Goal: Information Seeking & Learning: Learn about a topic

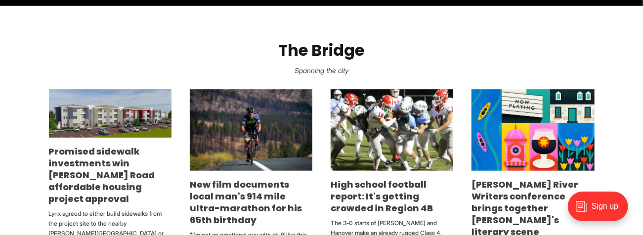
scroll to position [480, 0]
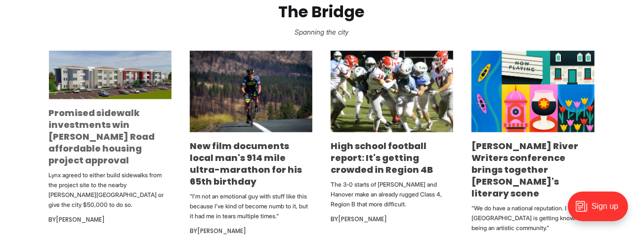
click at [124, 140] on link "Promised sidewalk investments win [PERSON_NAME] Road affordable housing project…" at bounding box center [102, 137] width 106 height 60
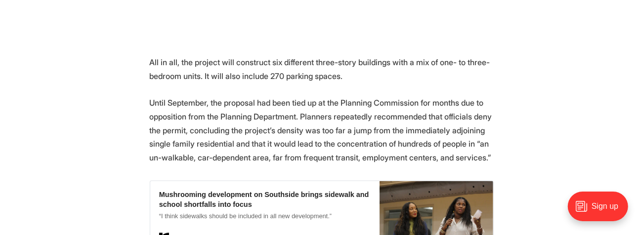
scroll to position [762, 0]
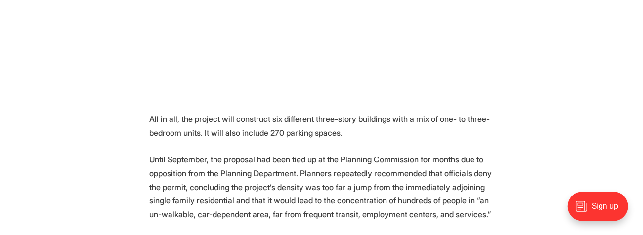
drag, startPoint x: 150, startPoint y: 153, endPoint x: 511, endPoint y: 162, distance: 361.8
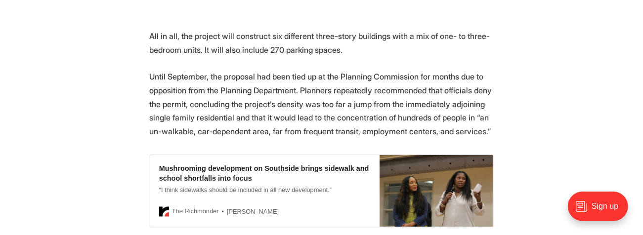
scroll to position [875, 0]
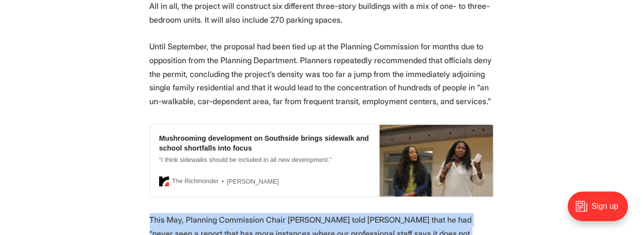
drag, startPoint x: 149, startPoint y: 171, endPoint x: 209, endPoint y: 193, distance: 63.3
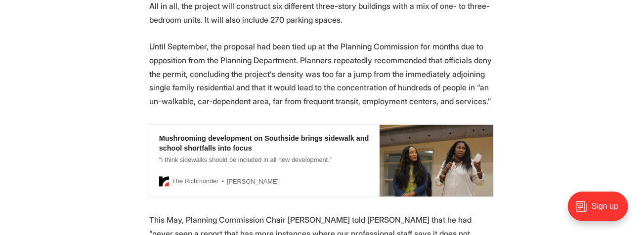
click at [220, 213] on p "This May, Planning Commission Chair [PERSON_NAME] told [PERSON_NAME] that he ha…" at bounding box center [322, 234] width 344 height 42
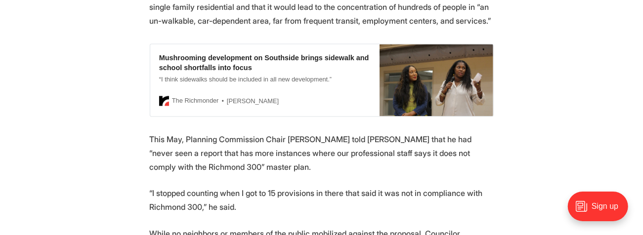
scroll to position [960, 0]
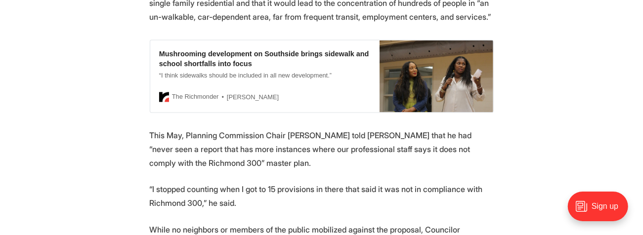
drag, startPoint x: 148, startPoint y: 139, endPoint x: 322, endPoint y: 153, distance: 174.4
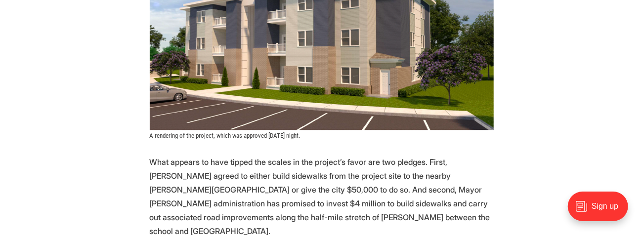
scroll to position [1355, 0]
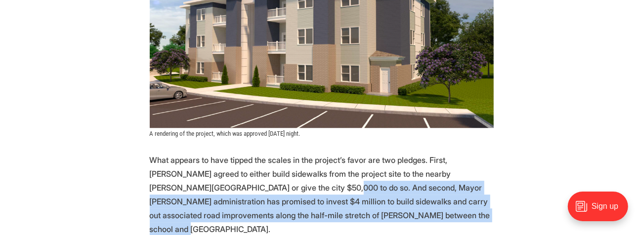
drag, startPoint x: 240, startPoint y: 124, endPoint x: 420, endPoint y: 149, distance: 182.2
click at [420, 153] on p "What appears to have tipped the scales in the project’s favor are two pledges. …" at bounding box center [322, 194] width 344 height 83
